Goal: Information Seeking & Learning: Learn about a topic

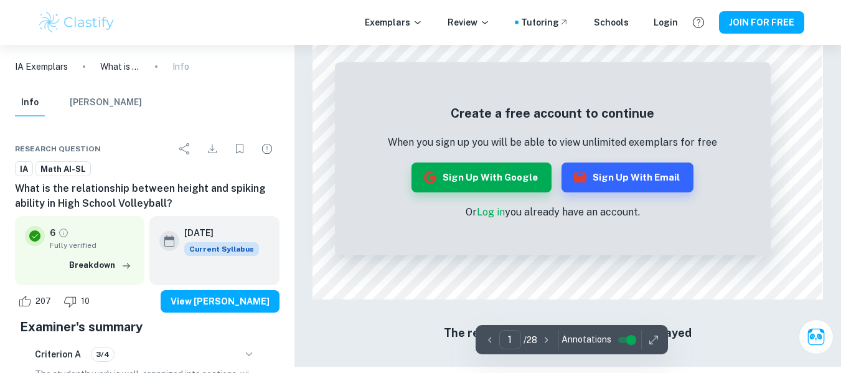
scroll to position [1096, 0]
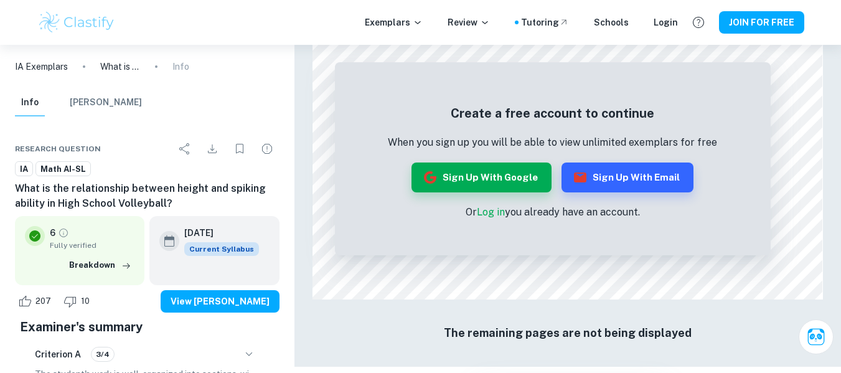
click at [479, 177] on button "Sign up with Google" at bounding box center [481, 177] width 140 height 30
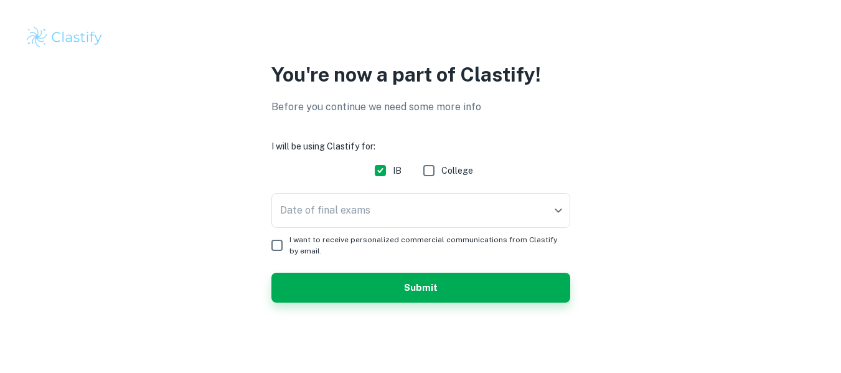
scroll to position [4, 0]
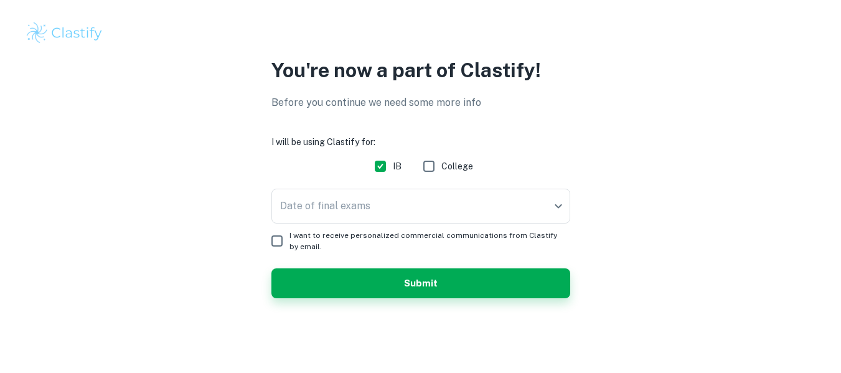
click at [73, 27] on img at bounding box center [64, 33] width 79 height 25
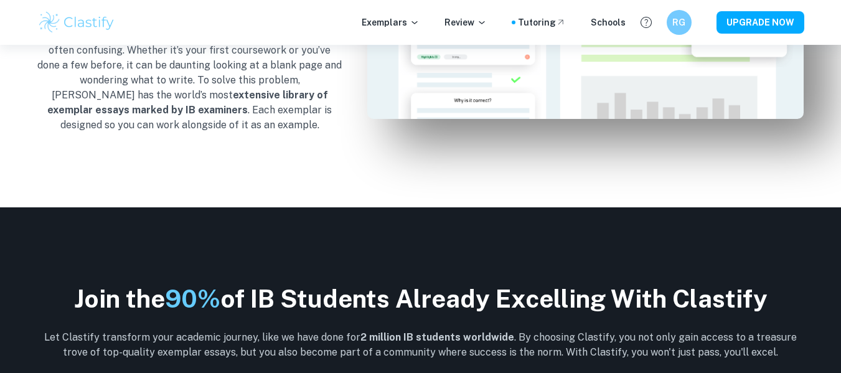
scroll to position [1356, 0]
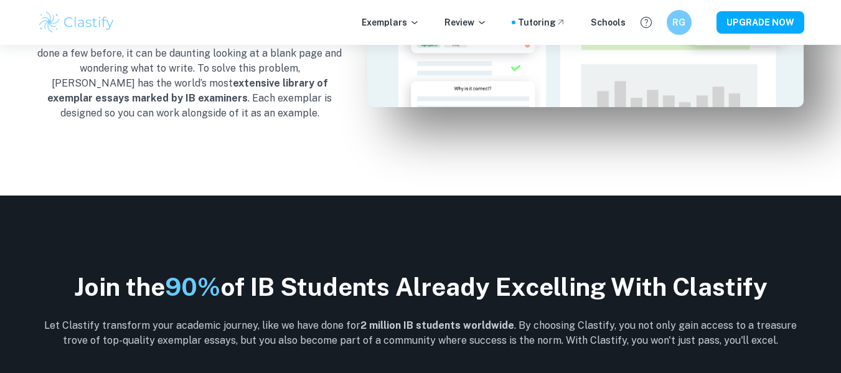
click at [393, 25] on p "Exemplars" at bounding box center [391, 23] width 58 height 14
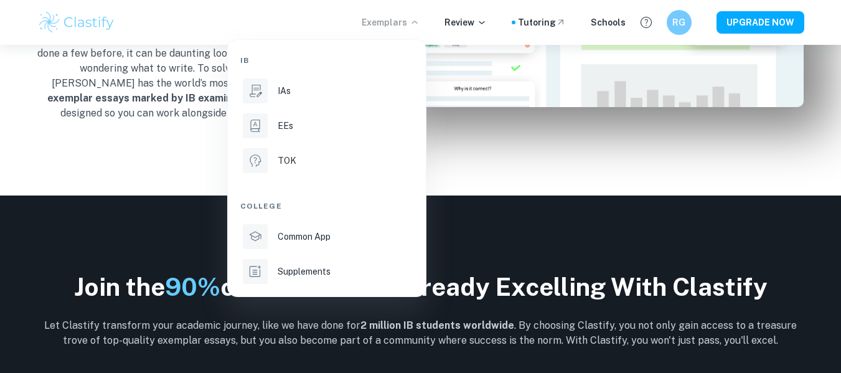
click at [307, 93] on div "IAs" at bounding box center [344, 91] width 133 height 14
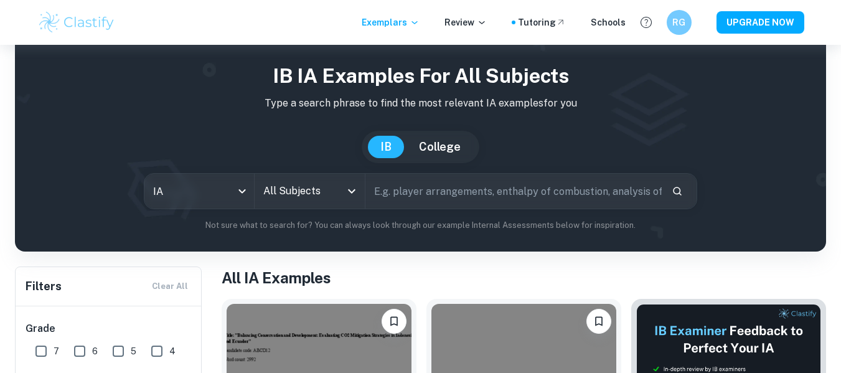
scroll to position [29, 0]
click at [303, 197] on input "All Subjects" at bounding box center [300, 191] width 80 height 24
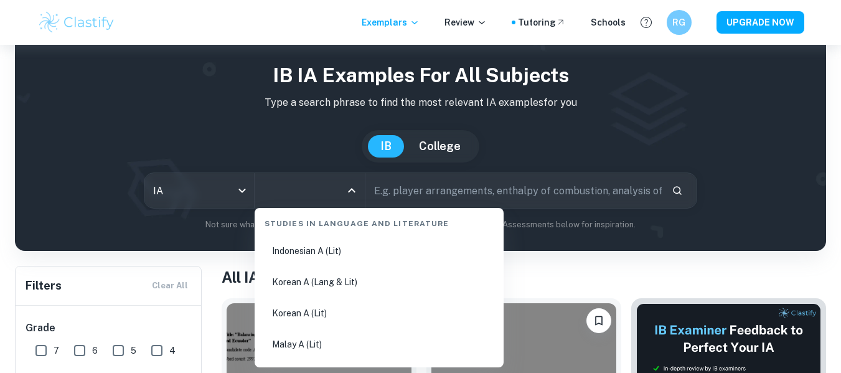
scroll to position [469, 0]
click at [296, 196] on input "All Subjects" at bounding box center [300, 191] width 80 height 24
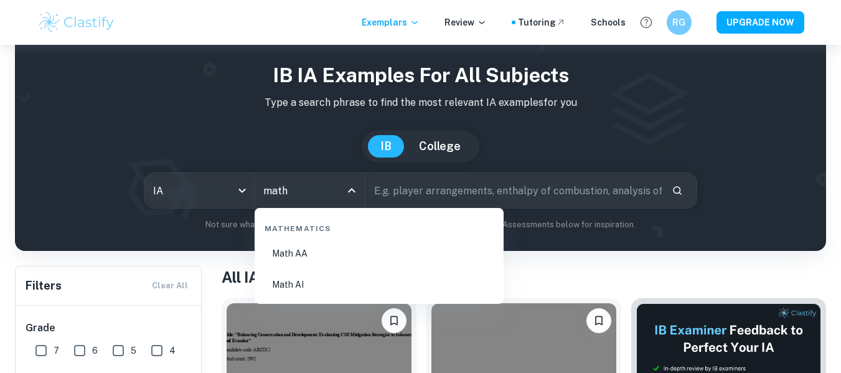
click at [319, 284] on li "Math AI" at bounding box center [379, 284] width 239 height 29
type input "Math AI"
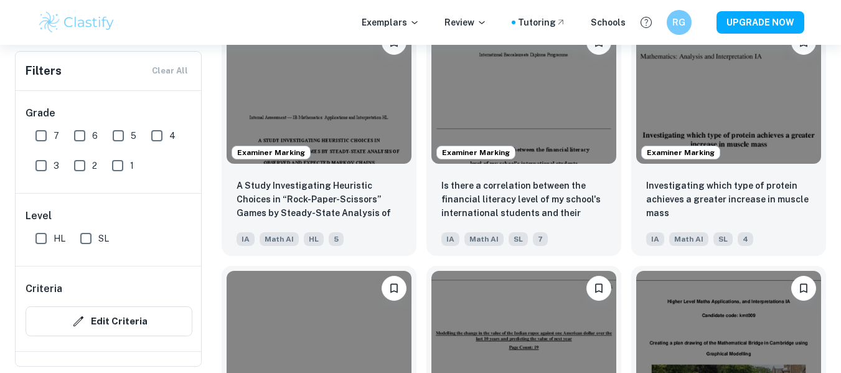
scroll to position [1403, 0]
click at [341, 194] on p "A Study Investigating Heuristic Choices in “Rock-Paper-Scissors” Games by Stead…" at bounding box center [319, 200] width 165 height 42
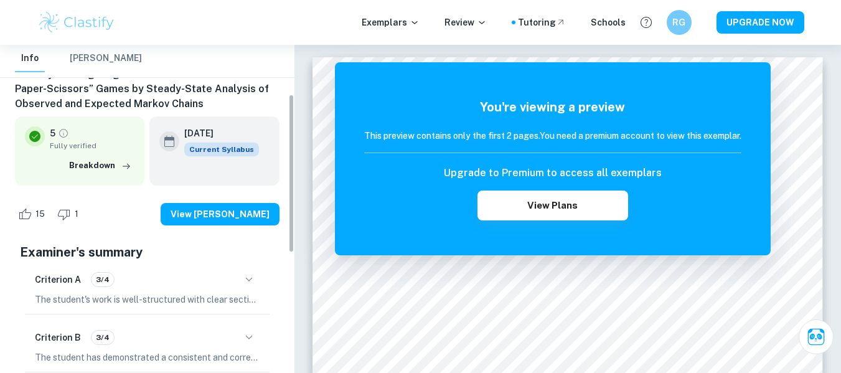
scroll to position [101, 0]
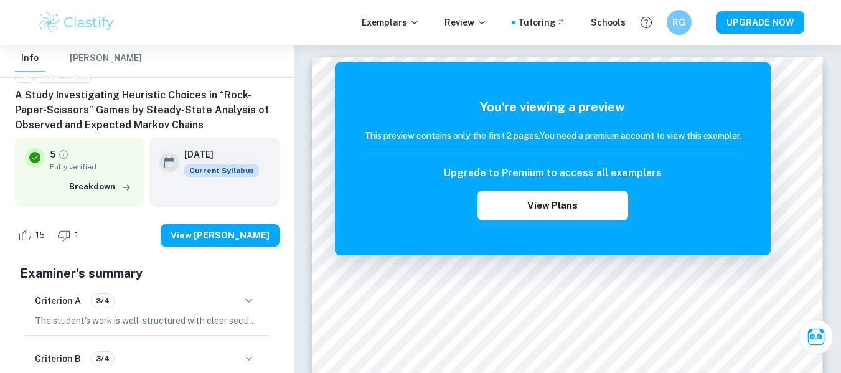
click at [110, 187] on button "Breakdown" at bounding box center [100, 186] width 68 height 19
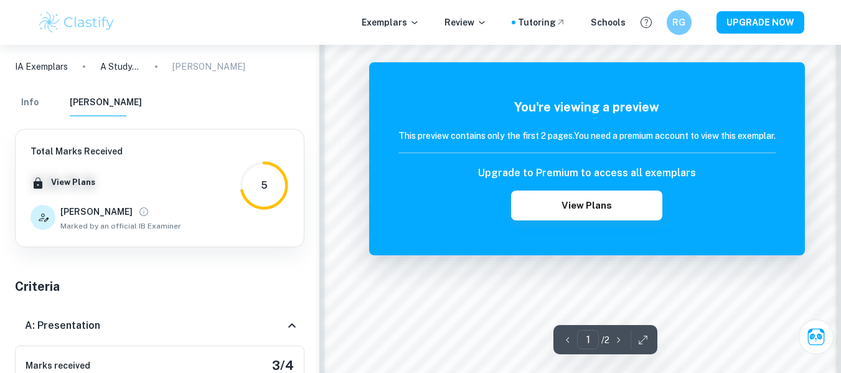
scroll to position [893, 0]
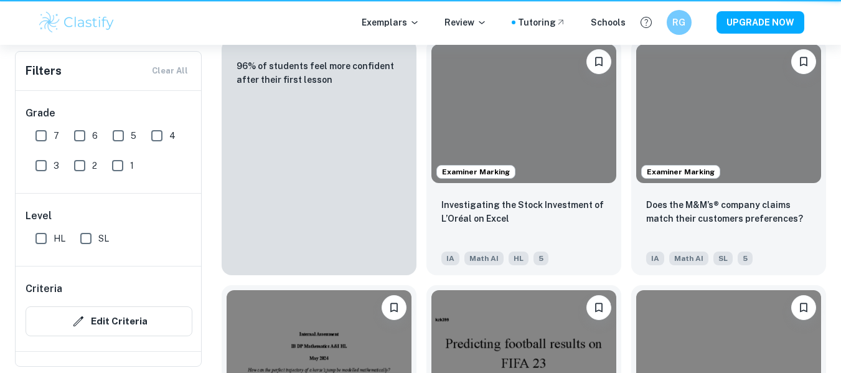
scroll to position [1403, 0]
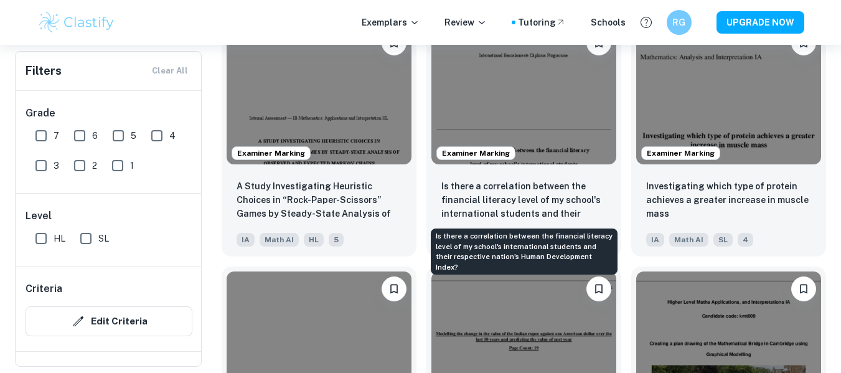
click at [498, 192] on p "Is there a correlation between the financial literacy level of my school's inte…" at bounding box center [523, 200] width 165 height 42
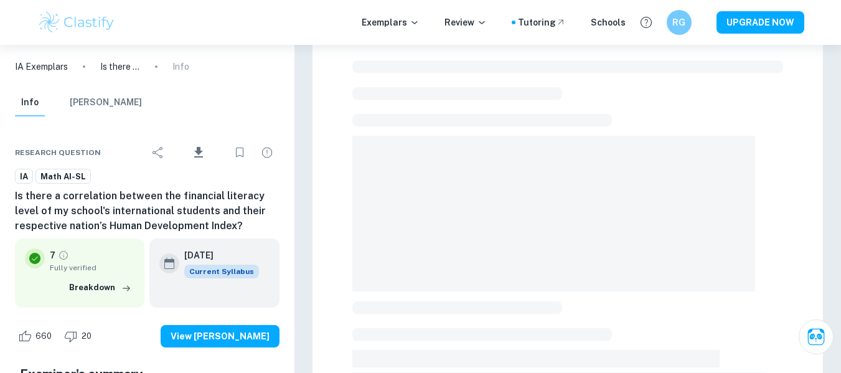
scroll to position [176, 0]
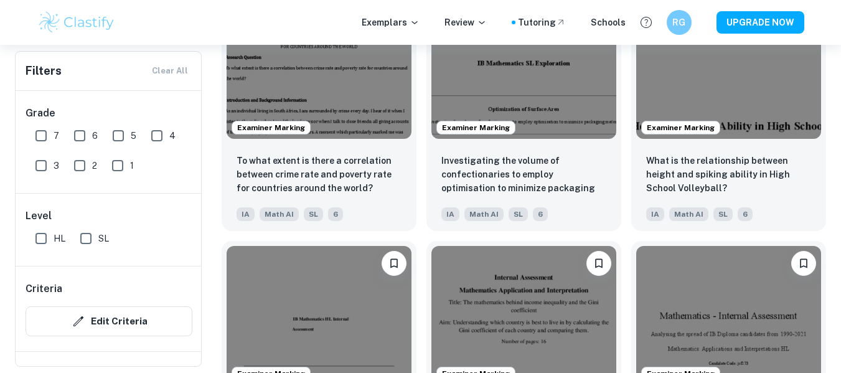
scroll to position [2637, 0]
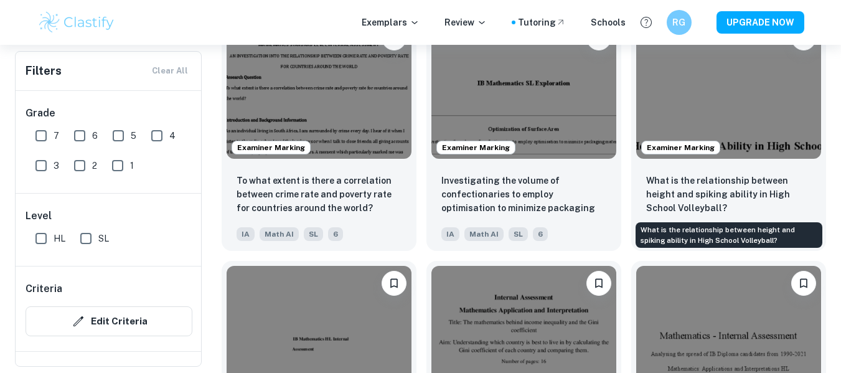
click at [684, 194] on p "What is the relationship between height and spiking ability in High School Voll…" at bounding box center [728, 194] width 165 height 41
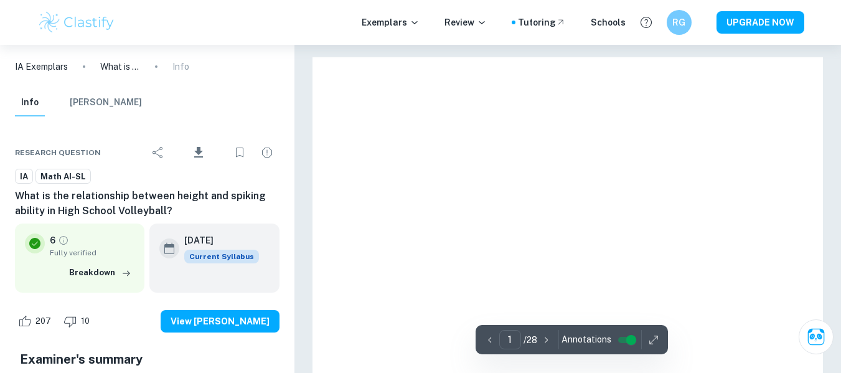
scroll to position [38, 0]
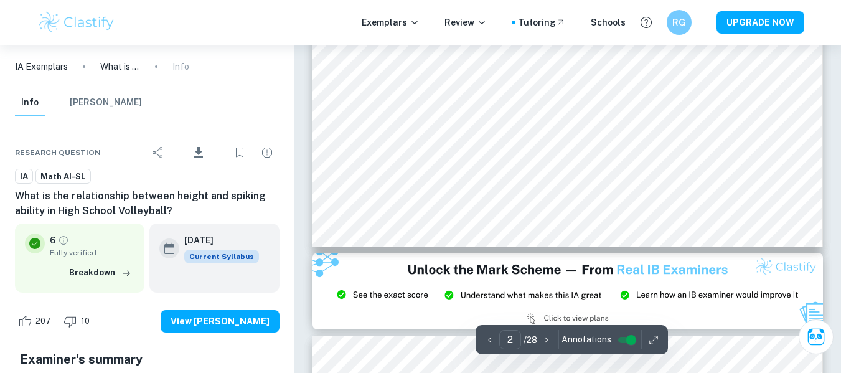
type input "3"
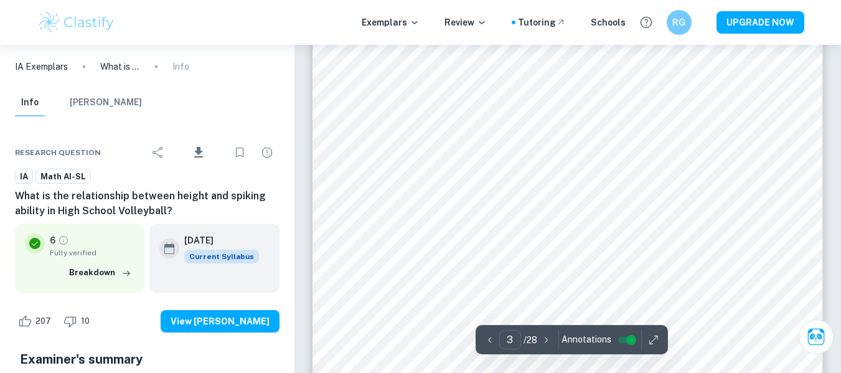
scroll to position [1661, 0]
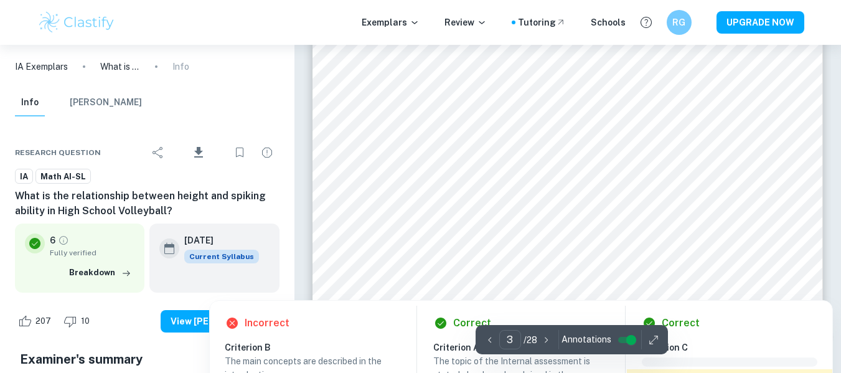
click at [436, 250] on div at bounding box center [567, 246] width 463 height 36
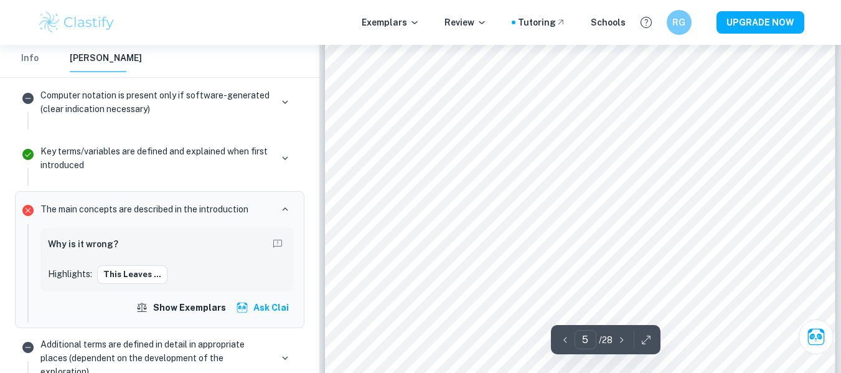
scroll to position [3058, 0]
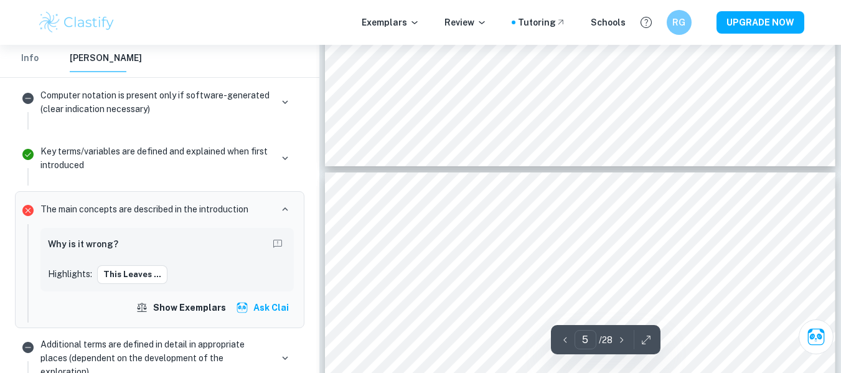
type input "4"
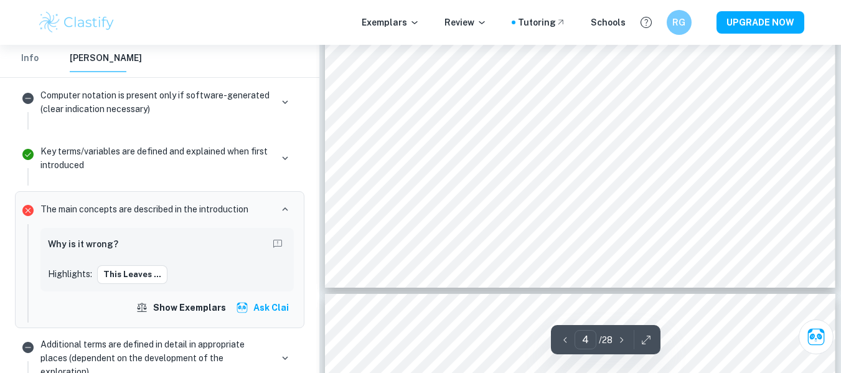
scroll to position [2228, 0]
